Goal: Check status: Check status

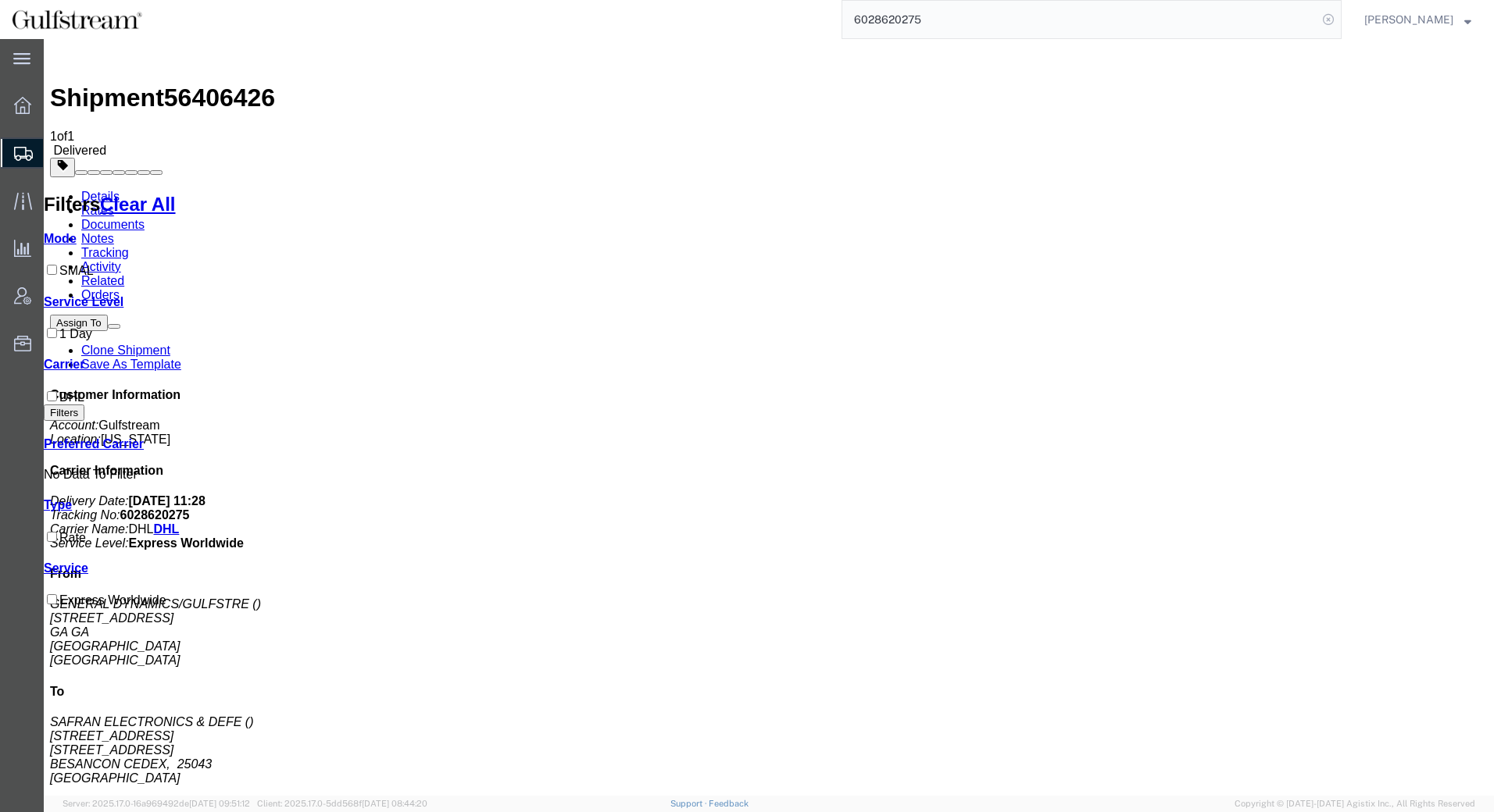
click at [1331, 19] on icon at bounding box center [1328, 19] width 22 height 22
paste input "80841100"
type input "80841100"
click at [1332, 18] on icon at bounding box center [1328, 19] width 22 height 22
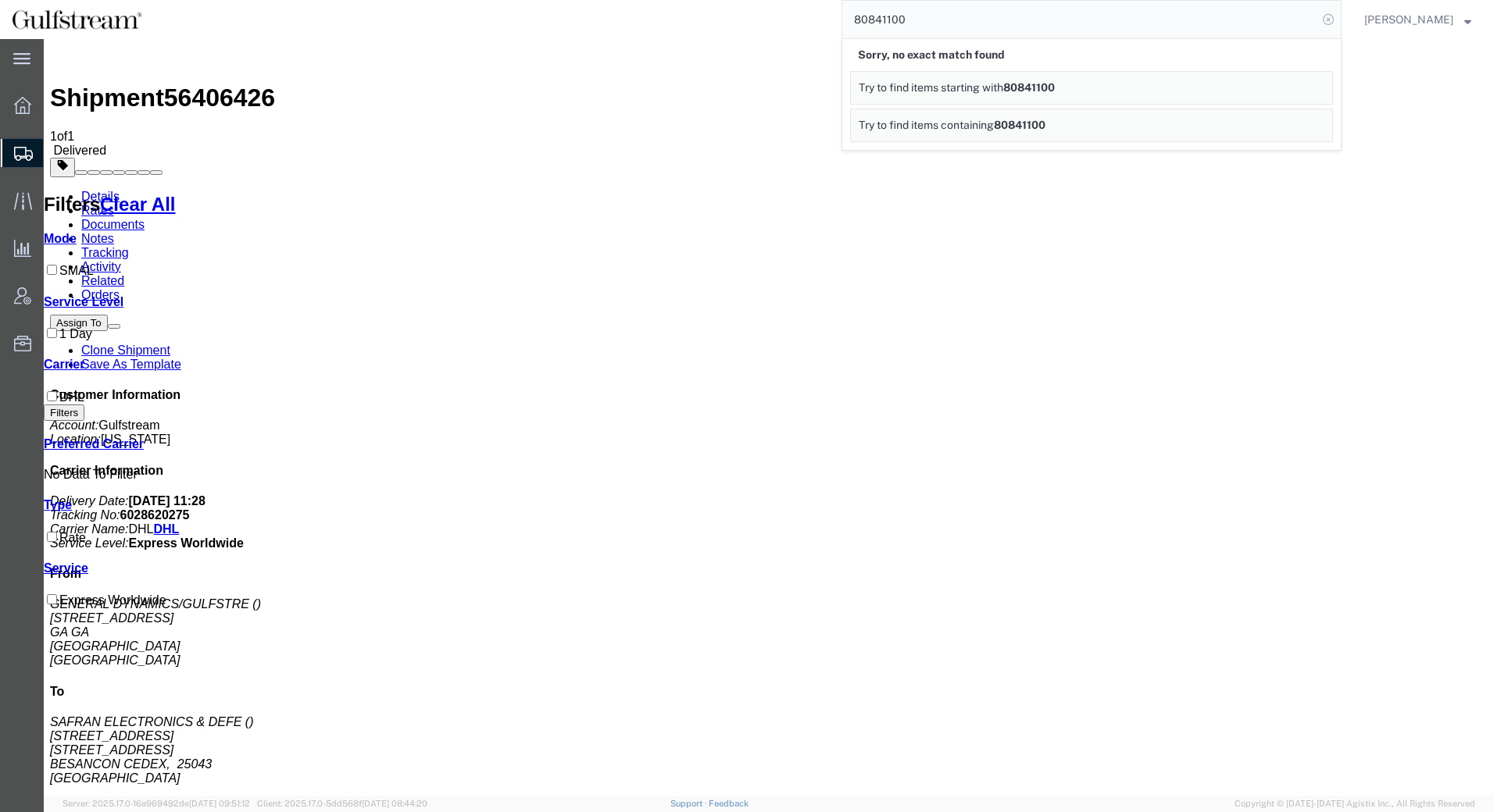
click at [1332, 20] on icon at bounding box center [1328, 19] width 22 height 22
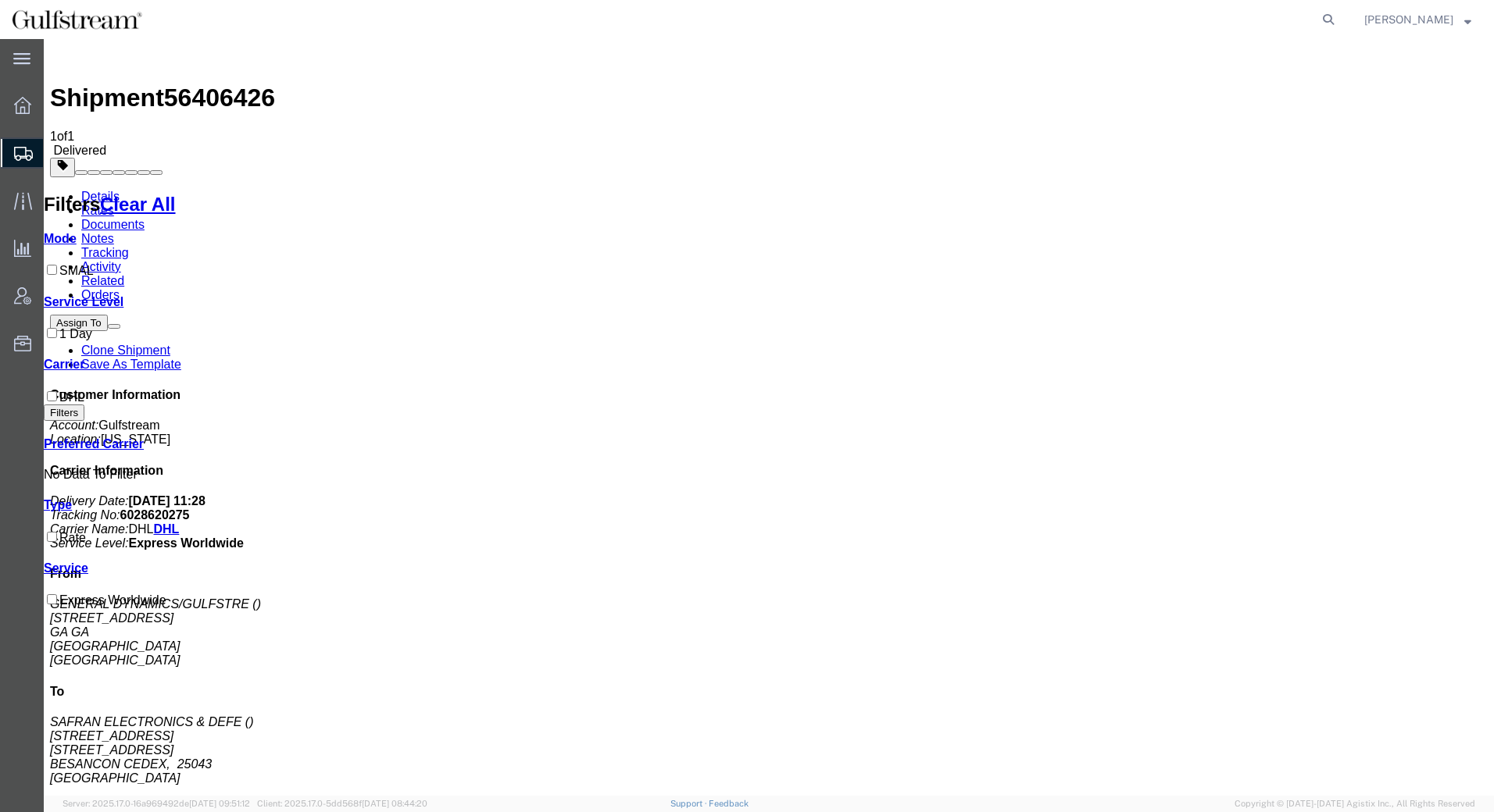
click at [1332, 20] on icon at bounding box center [1328, 19] width 22 height 22
paste input "444478554"
type input "444478554"
click at [1333, 23] on icon at bounding box center [1328, 19] width 22 height 22
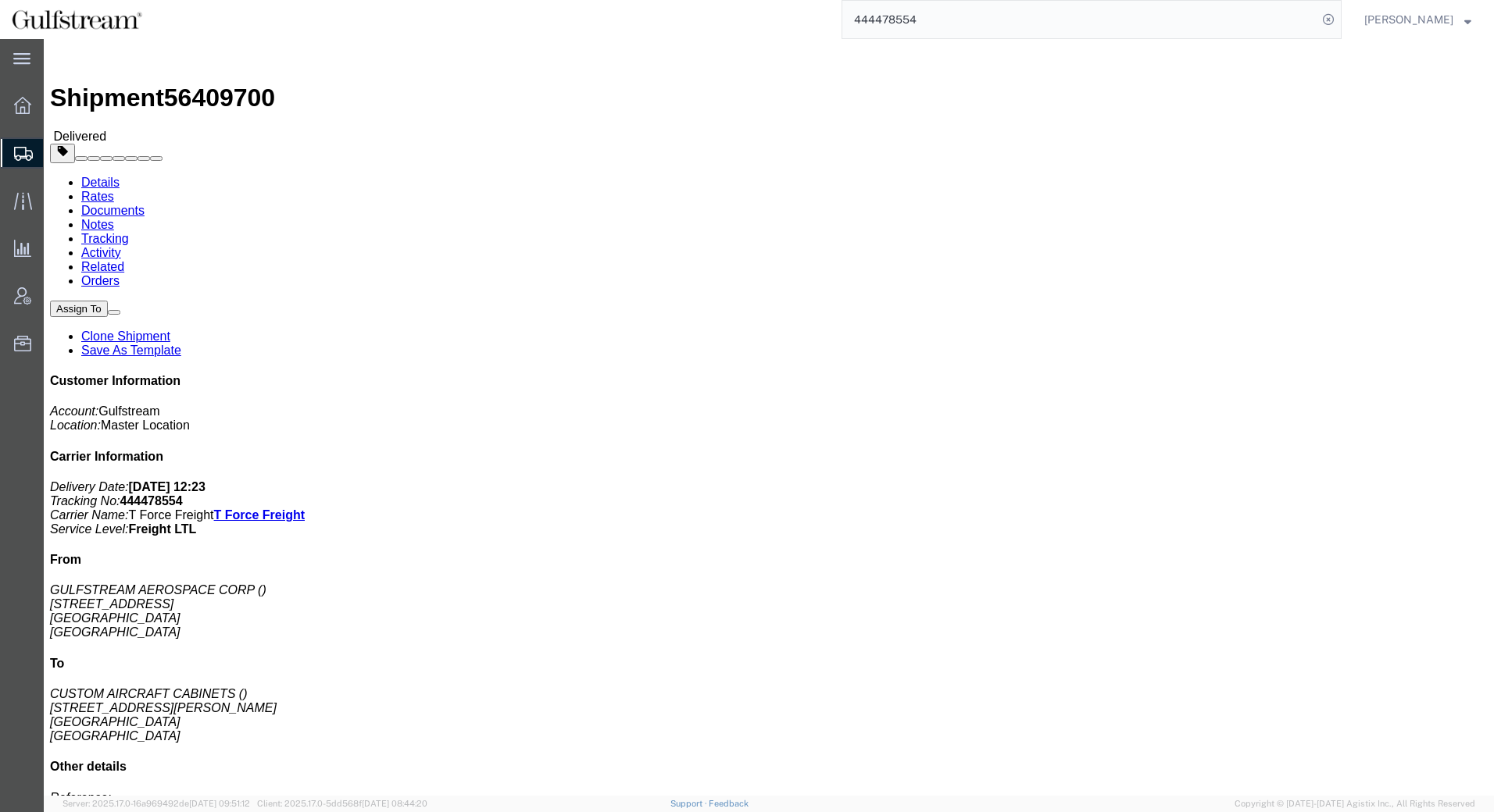
click link "Rates"
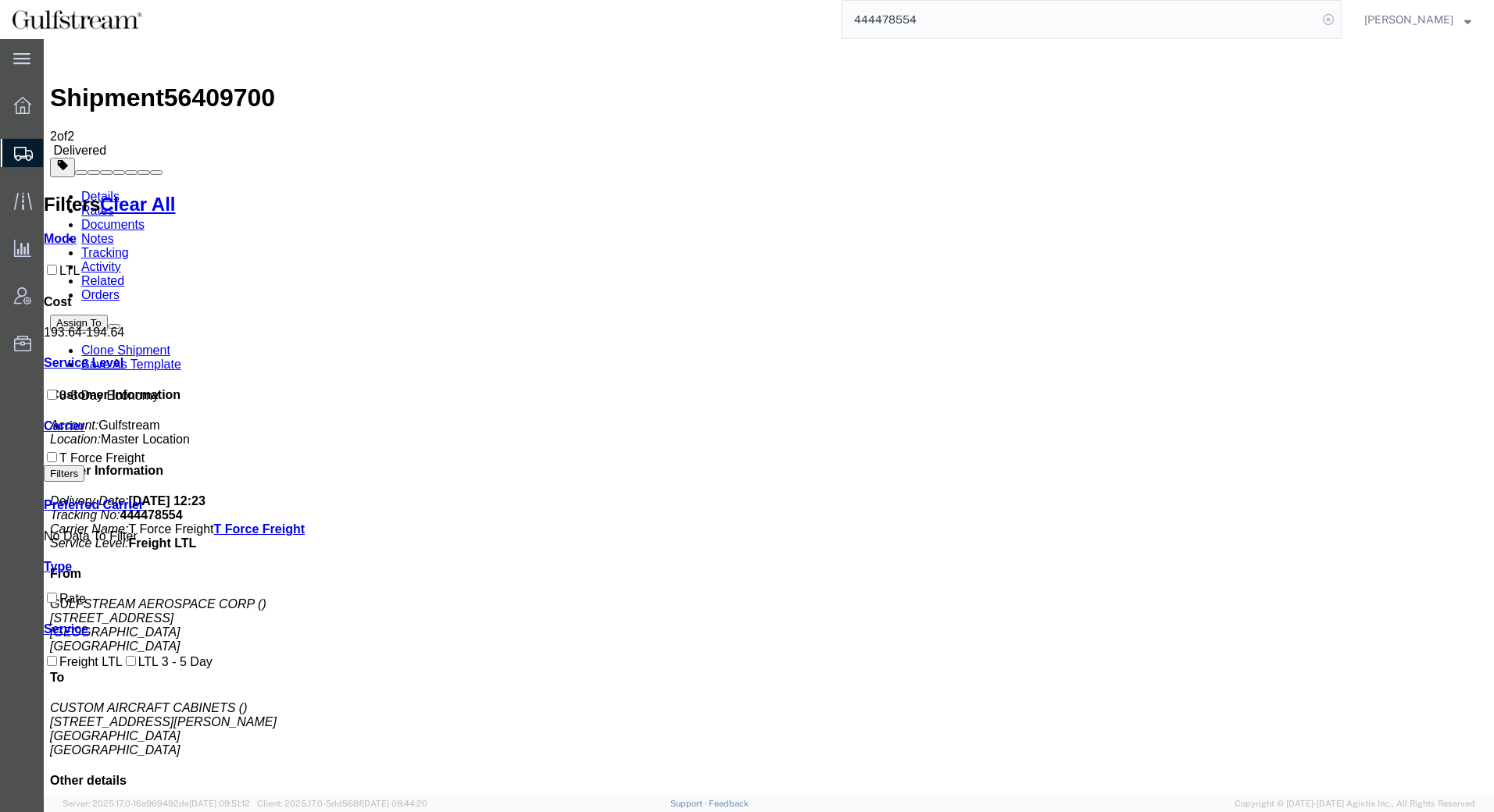
click at [1329, 19] on icon at bounding box center [1328, 19] width 22 height 22
drag, startPoint x: 1308, startPoint y: 12, endPoint x: 1230, endPoint y: 21, distance: 78.5
click at [1230, 21] on input "search" at bounding box center [1079, 19] width 475 height 38
click at [1056, 22] on input "search" at bounding box center [1079, 19] width 475 height 38
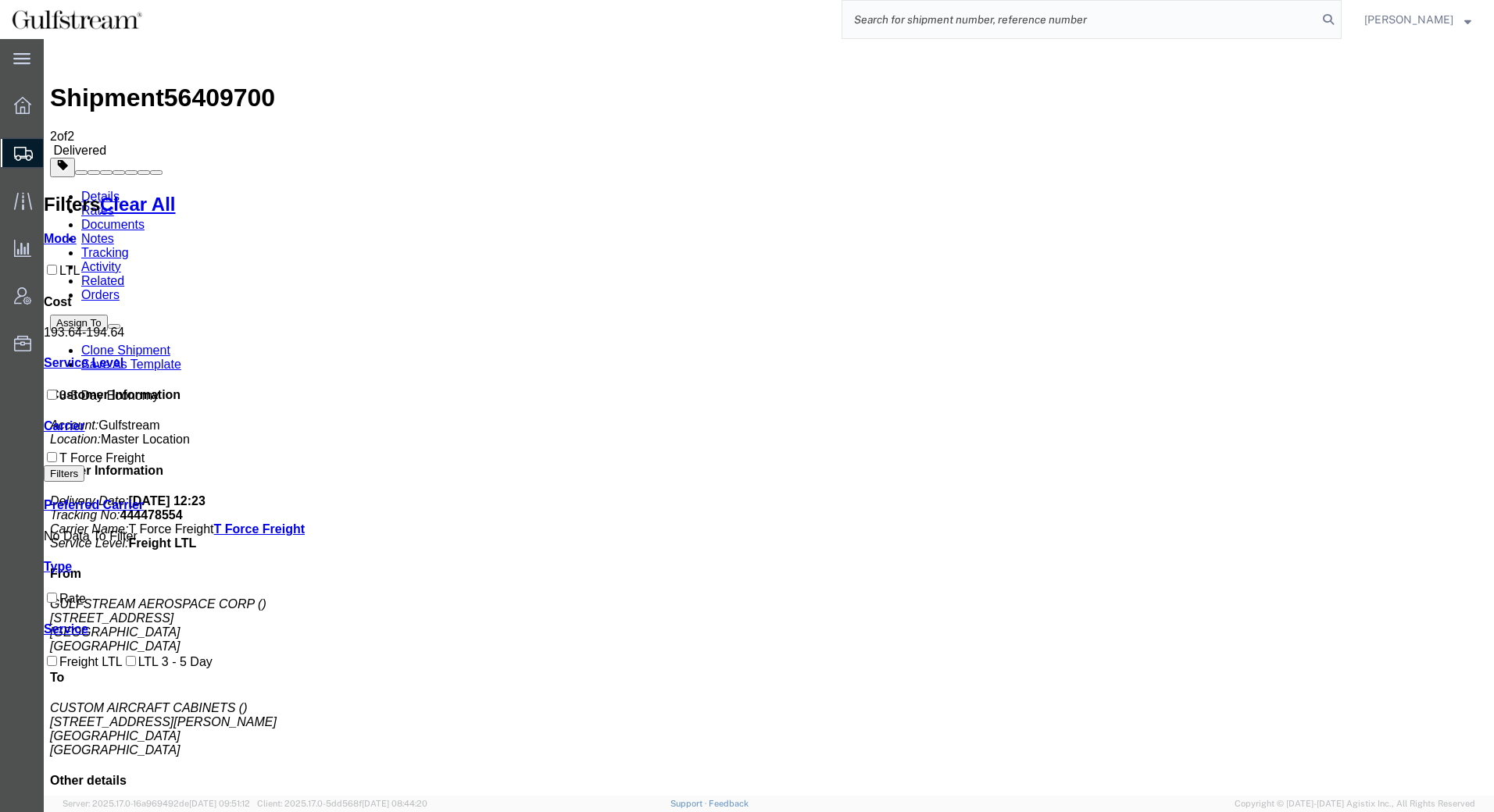
paste input "200374181"
type input "200374181"
click at [1336, 23] on icon at bounding box center [1328, 19] width 22 height 22
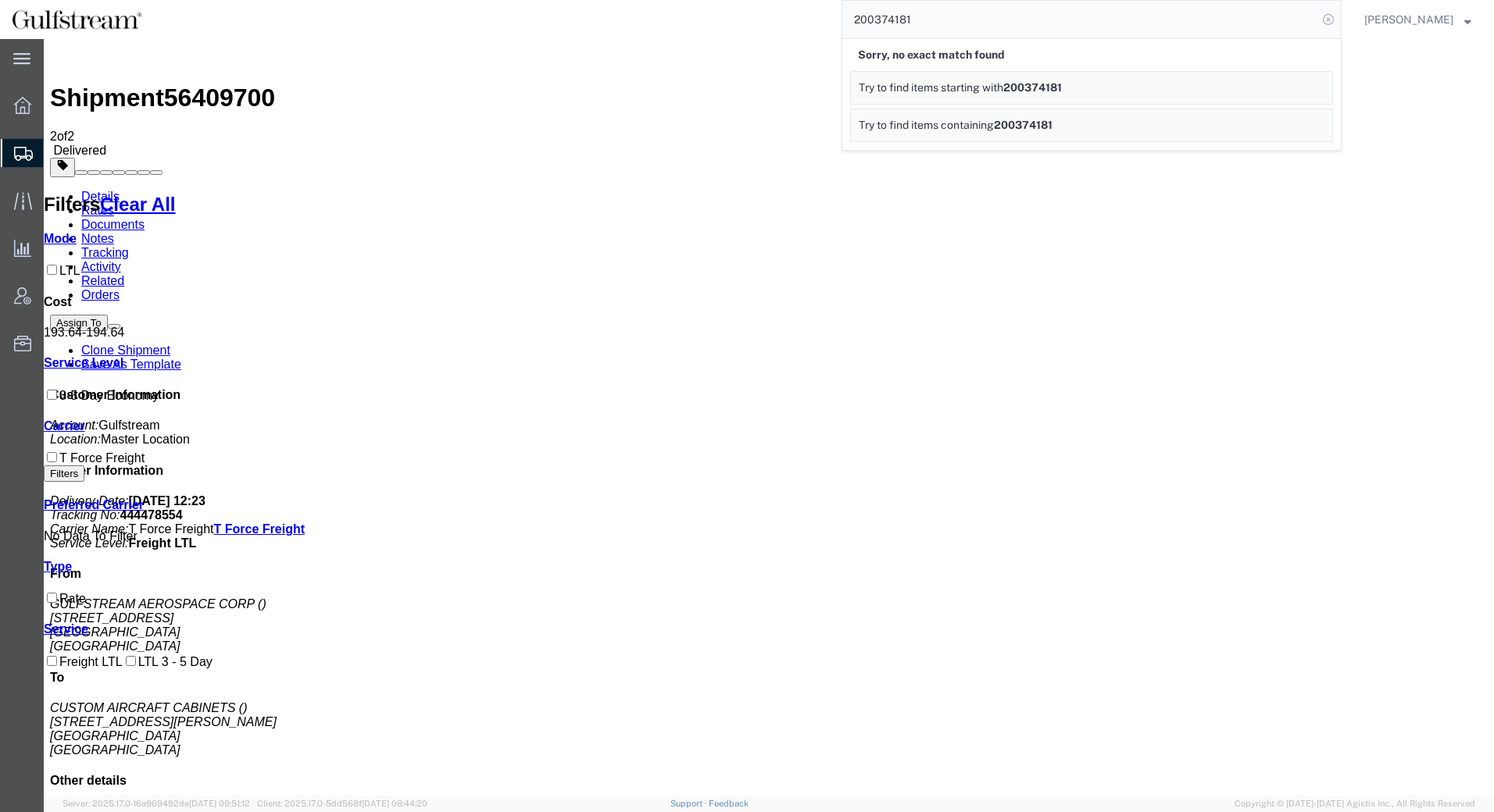
click at [1334, 21] on icon at bounding box center [1328, 19] width 22 height 22
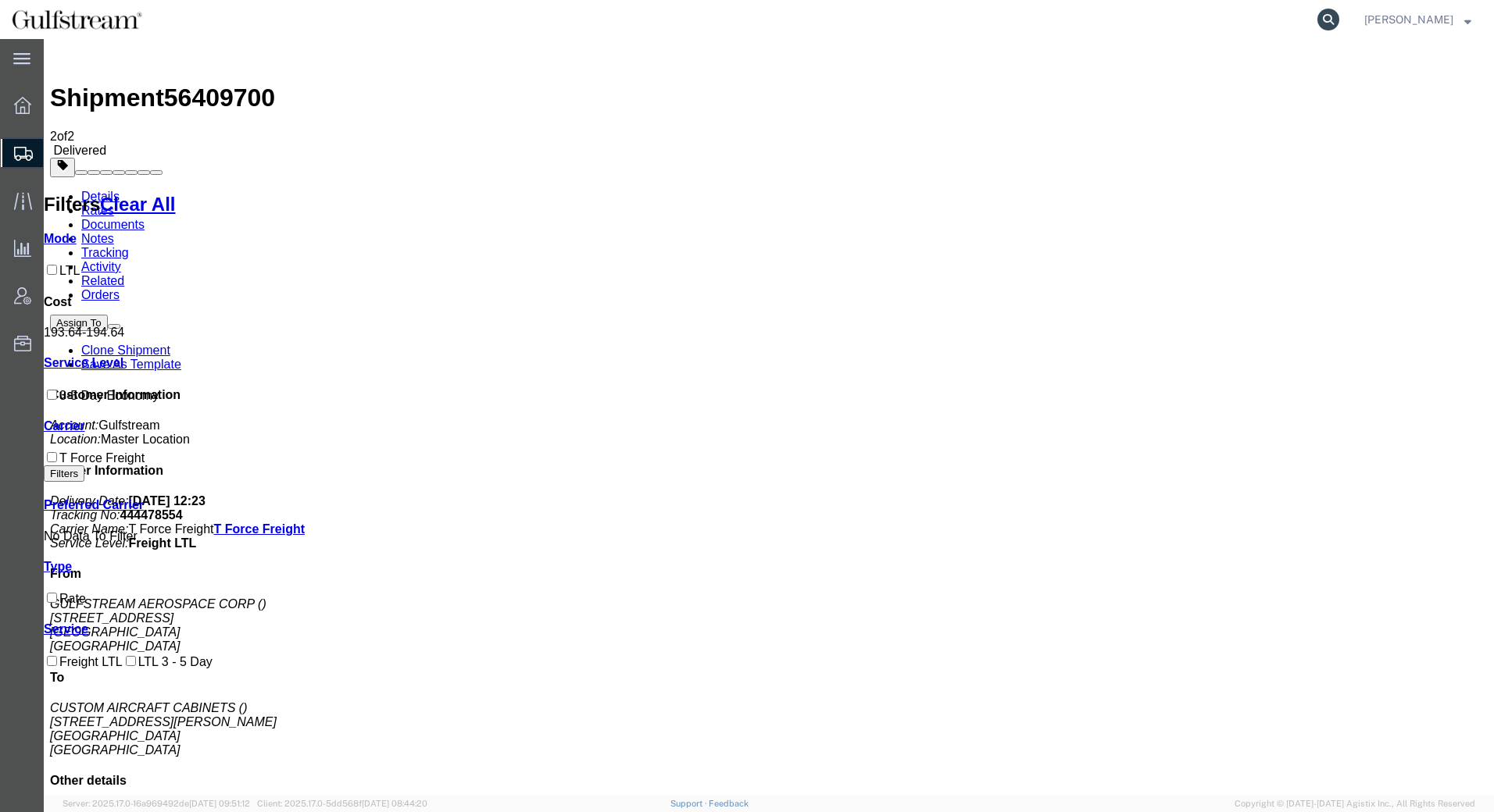
click at [1330, 18] on icon at bounding box center [1328, 19] width 22 height 22
paste input "4300077531"
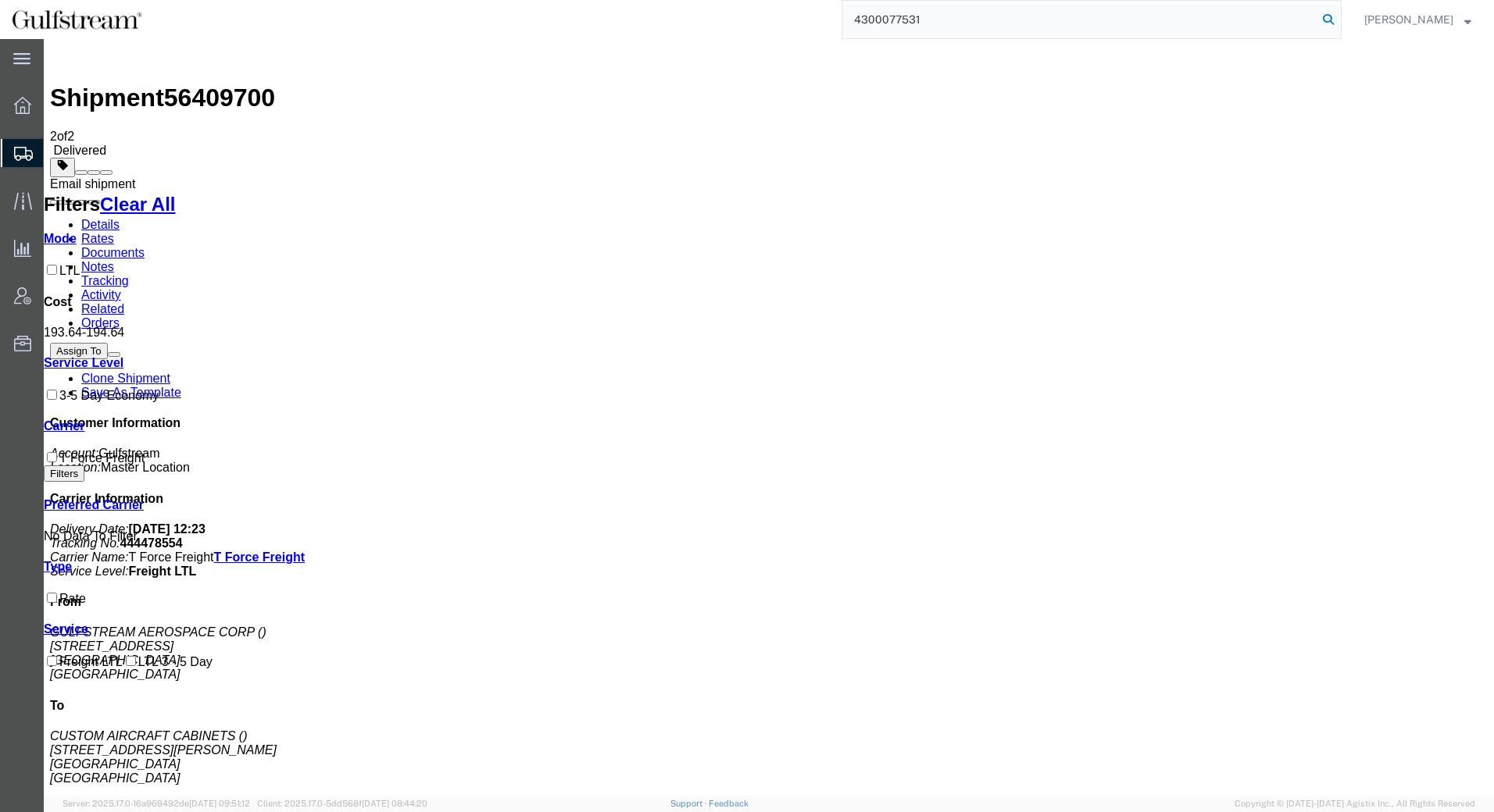
type input "4300077531"
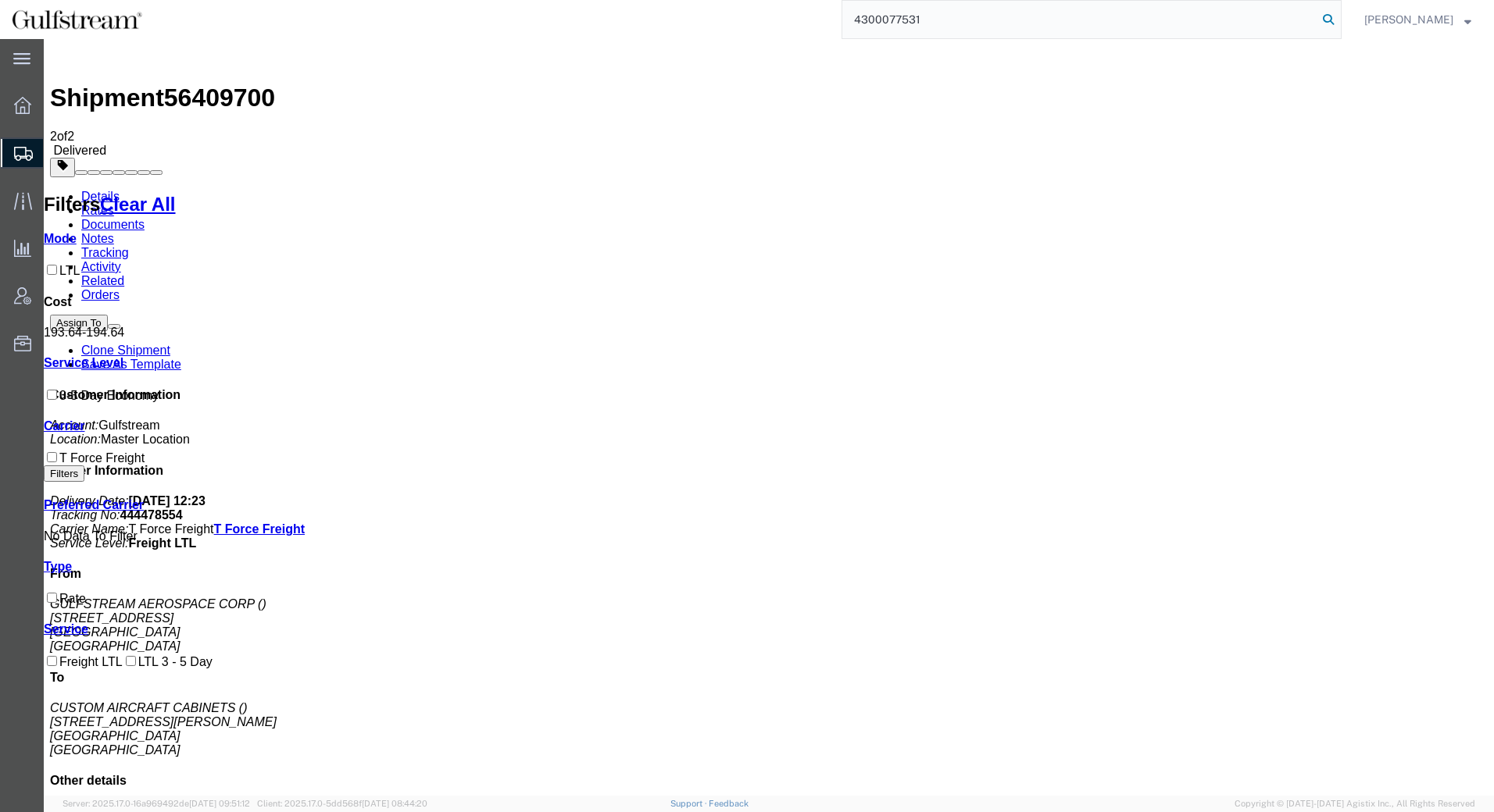
click at [1332, 22] on icon at bounding box center [1328, 19] width 22 height 22
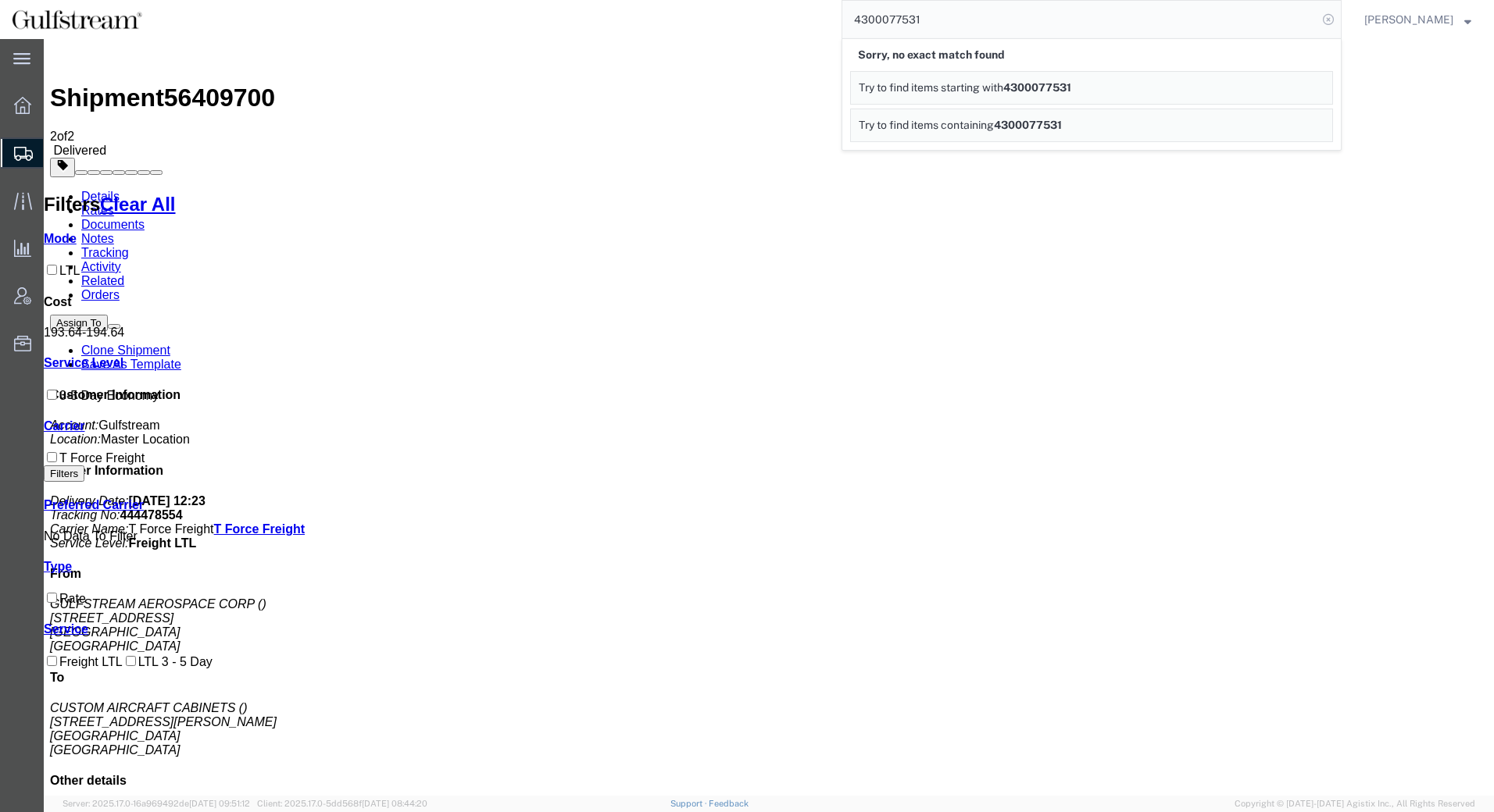
click at [1329, 22] on icon at bounding box center [1328, 19] width 22 height 22
